Goal: Find specific page/section: Find specific page/section

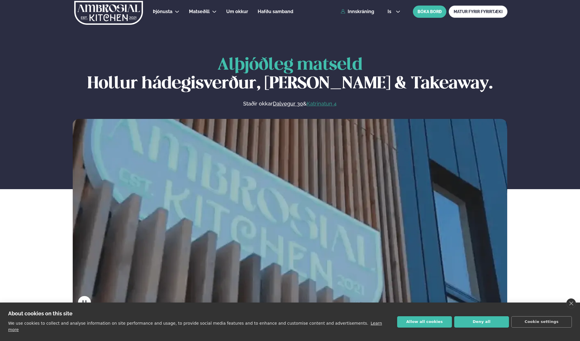
click at [332, 102] on link "Katrinatun 4" at bounding box center [322, 103] width 30 height 7
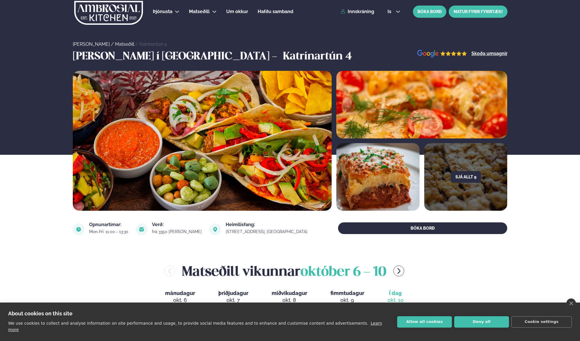
click at [480, 9] on link "MATUR FYRIR FYRIRTÆKI" at bounding box center [478, 12] width 59 height 12
